Goal: Browse casually

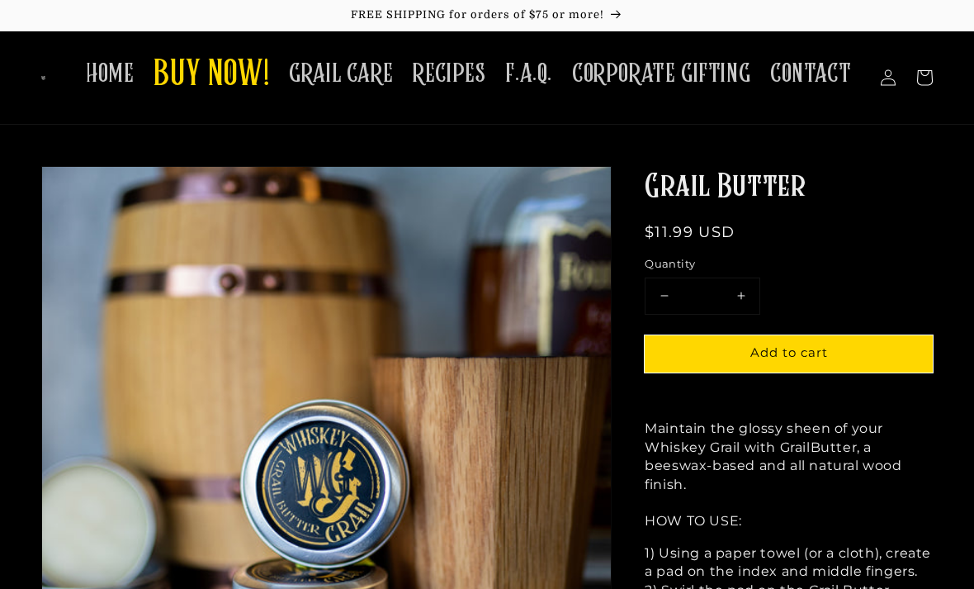
click at [115, 74] on span "HOME" at bounding box center [110, 74] width 48 height 32
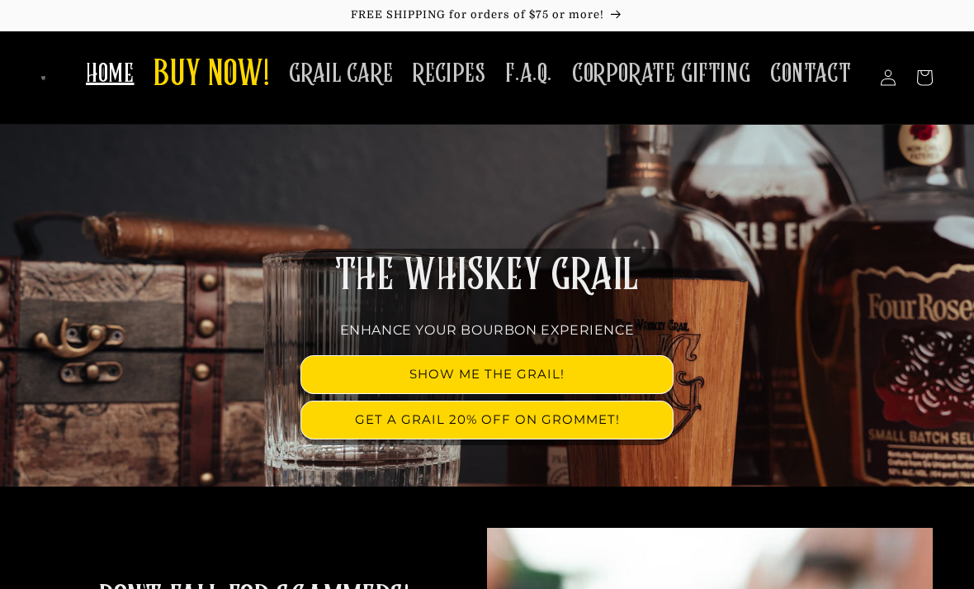
click at [396, 364] on link "SHOW ME THE GRAIL!" at bounding box center [486, 374] width 371 height 37
